Goal: Task Accomplishment & Management: Manage account settings

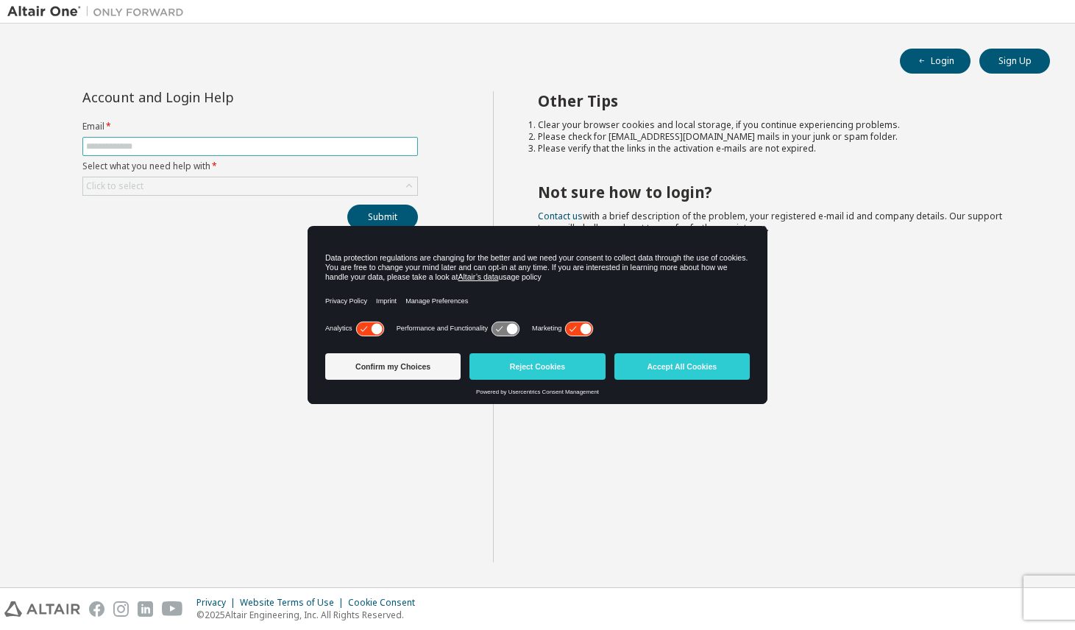
click at [303, 150] on input "text" at bounding box center [250, 146] width 328 height 12
click at [340, 149] on input "text" at bounding box center [250, 146] width 328 height 12
type input "**********"
click at [176, 178] on div "Click to select" at bounding box center [250, 186] width 334 height 18
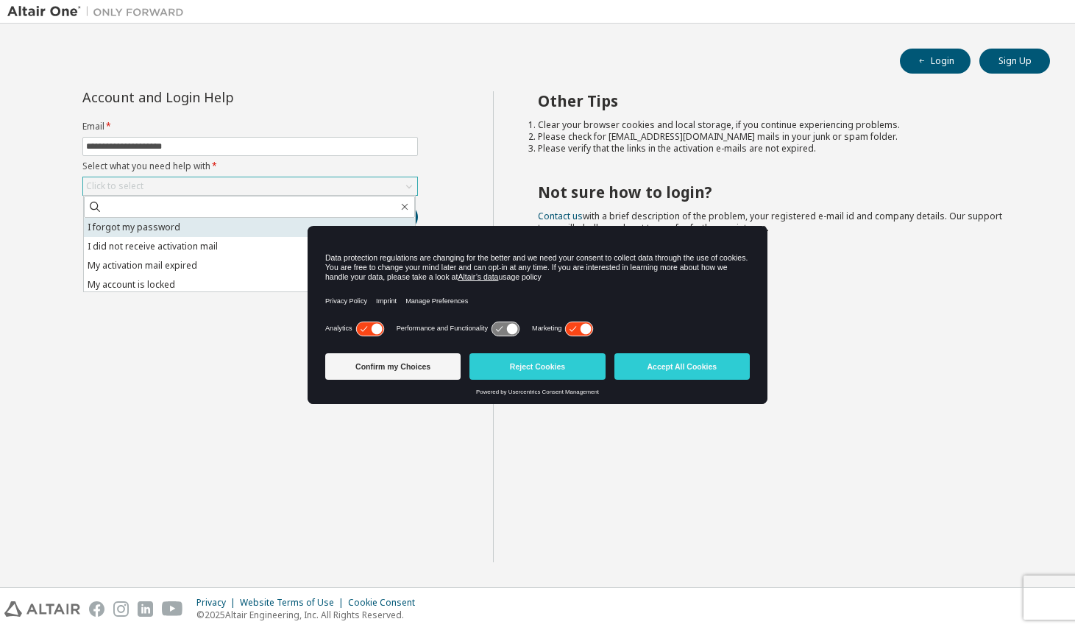
click at [179, 229] on li "I forgot my password" at bounding box center [249, 227] width 331 height 19
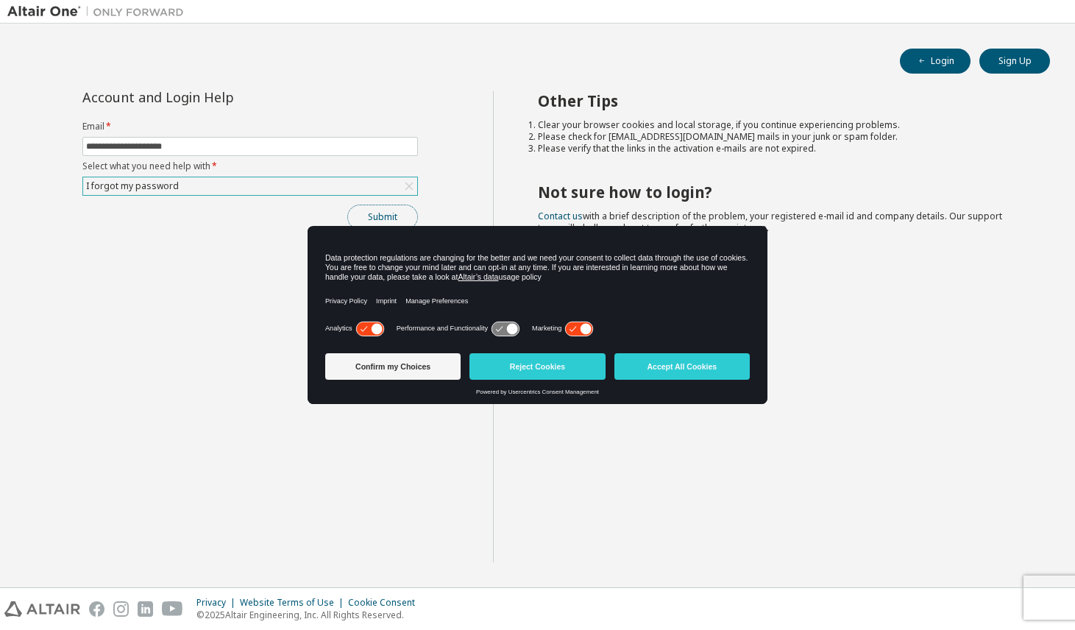
click at [388, 216] on button "Submit" at bounding box center [382, 216] width 71 height 25
click at [936, 61] on button "Login" at bounding box center [935, 61] width 71 height 25
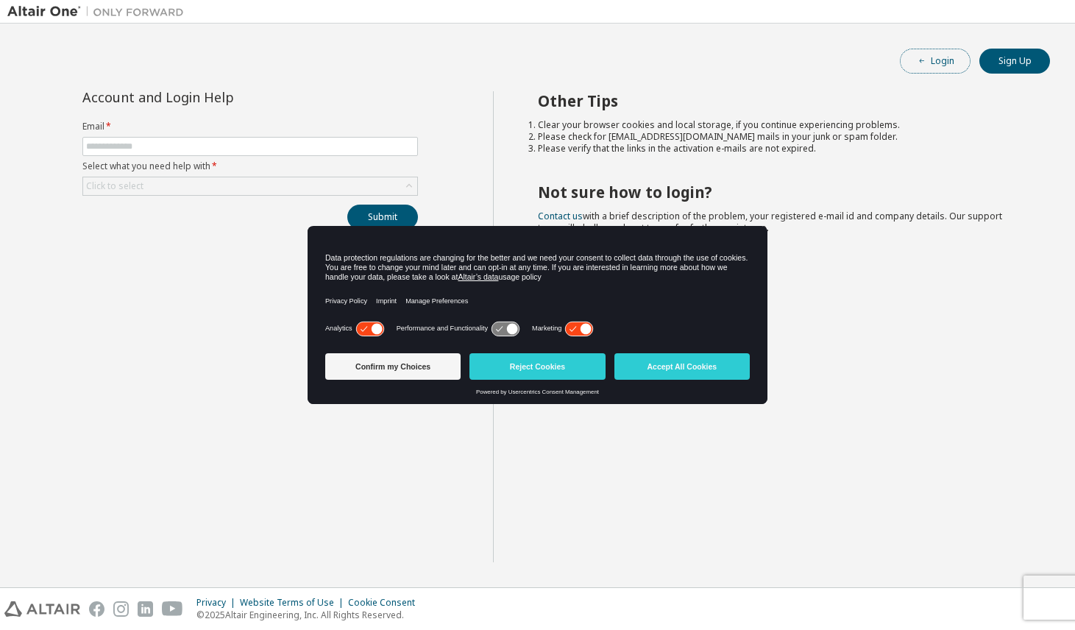
click at [932, 60] on button "Login" at bounding box center [935, 61] width 71 height 25
